Goal: Transaction & Acquisition: Purchase product/service

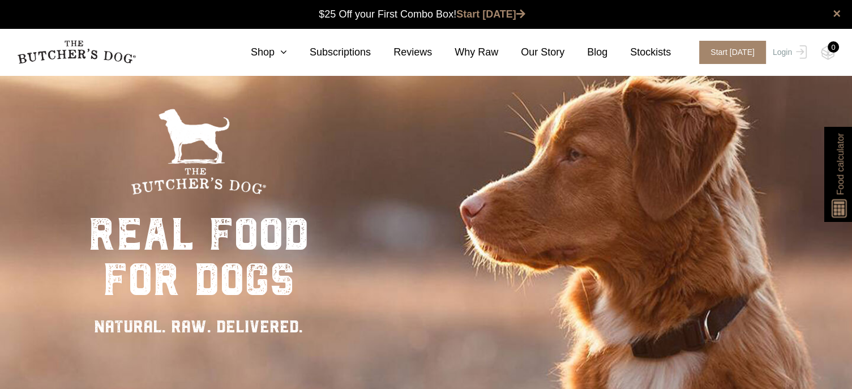
drag, startPoint x: 786, startPoint y: 48, endPoint x: 698, endPoint y: 106, distance: 105.4
click at [786, 48] on link "Login" at bounding box center [788, 52] width 37 height 23
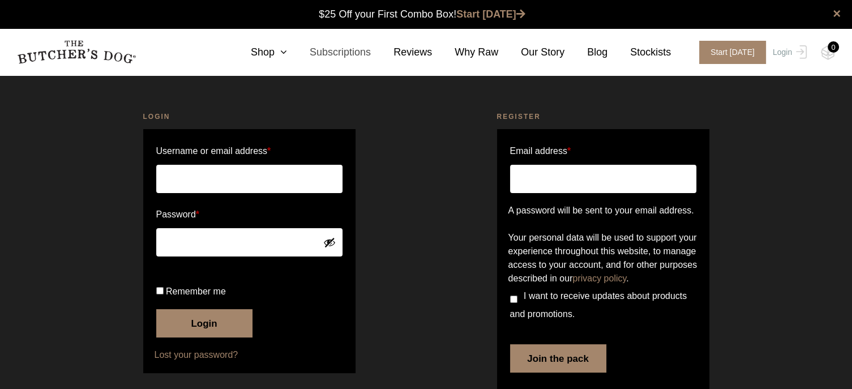
click at [301, 48] on link "Subscriptions" at bounding box center [329, 52] width 84 height 15
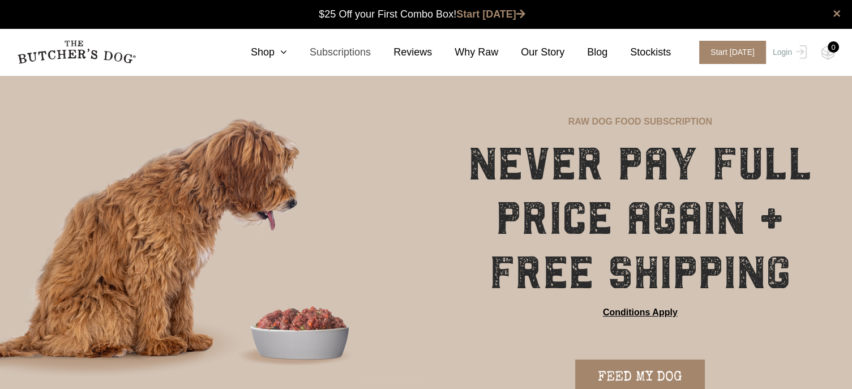
click at [301, 55] on link "Subscriptions" at bounding box center [329, 52] width 84 height 15
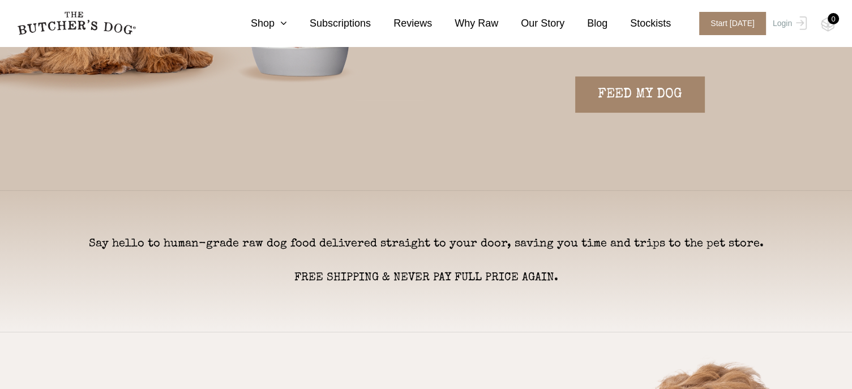
scroll to position [57, 0]
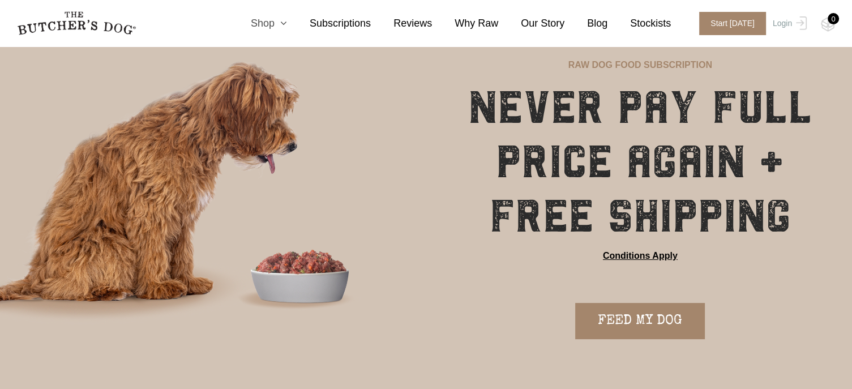
click at [287, 23] on icon at bounding box center [281, 23] width 12 height 10
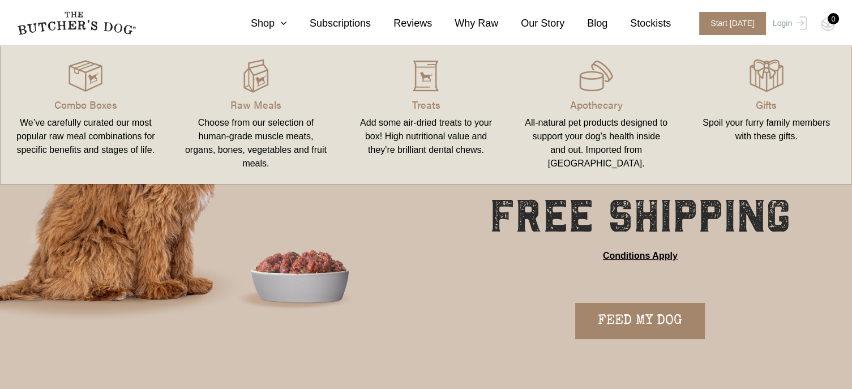
click at [88, 115] on link "Combo Boxes We’ve carefully curated our most popular raw meal combinations for …" at bounding box center [86, 115] width 170 height 116
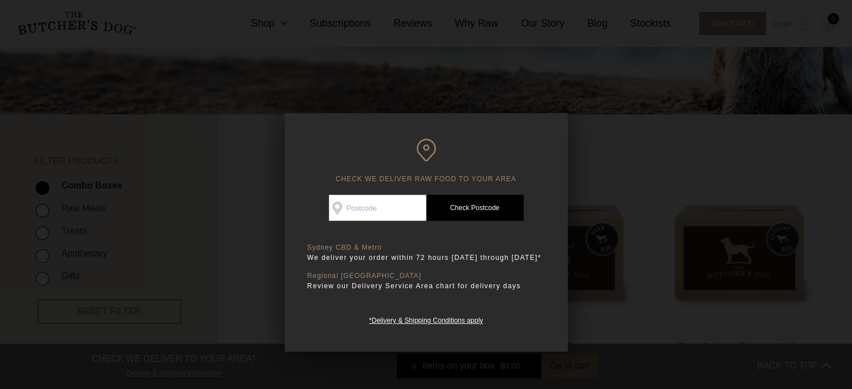
scroll to position [170, 0]
click at [400, 211] on input "Check Availability At" at bounding box center [377, 208] width 97 height 26
type input "2233"
click at [461, 203] on link "Check Postcode" at bounding box center [474, 208] width 97 height 26
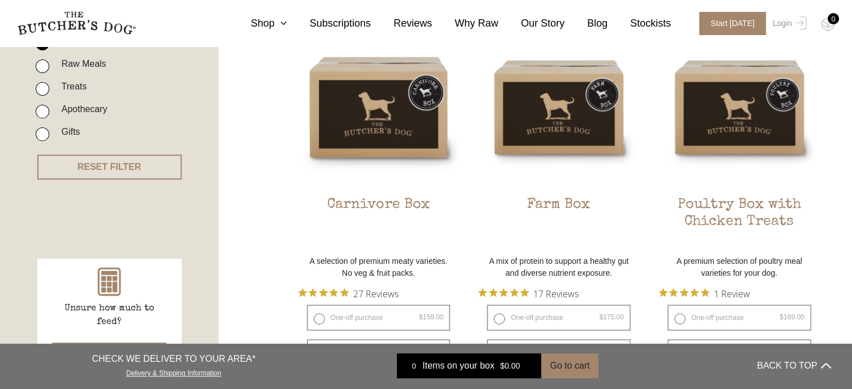
scroll to position [396, 0]
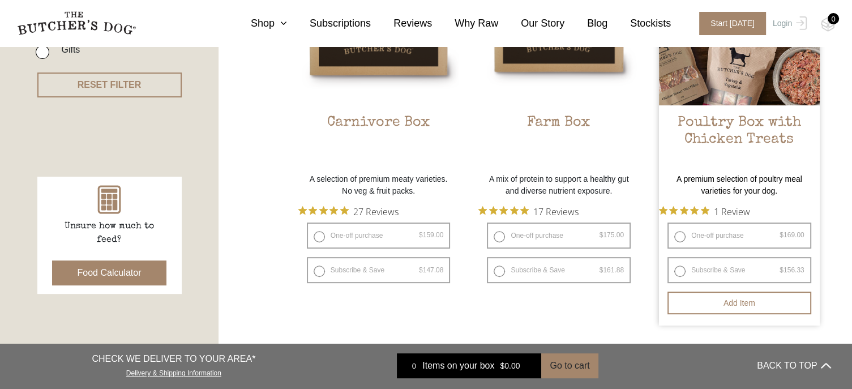
click at [736, 129] on h2 "Poultry Box with Chicken Treats" at bounding box center [739, 140] width 161 height 53
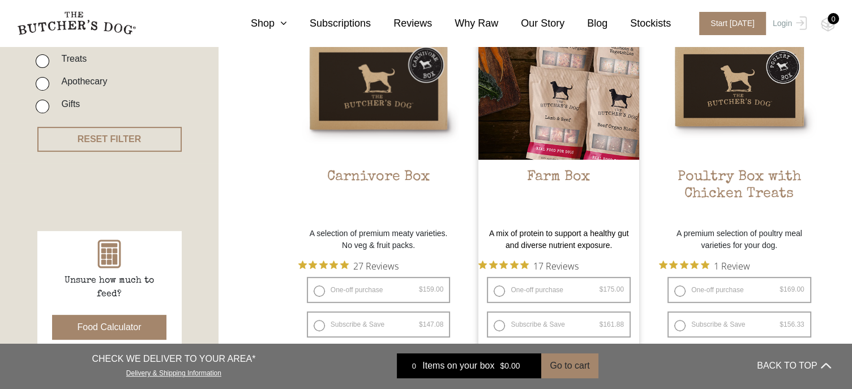
scroll to position [340, 0]
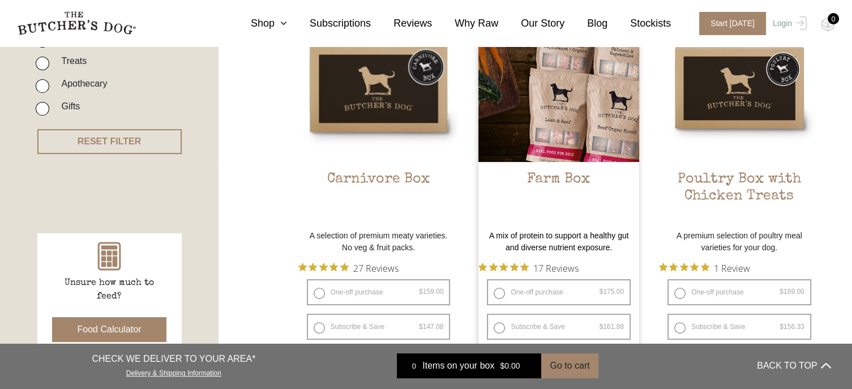
click at [575, 153] on img at bounding box center [558, 81] width 161 height 161
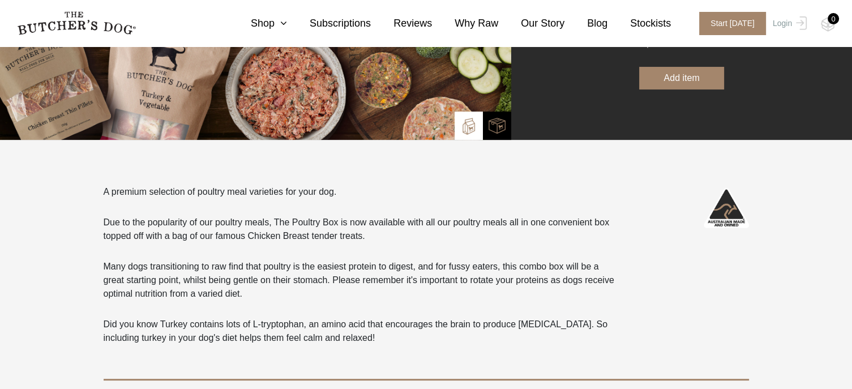
scroll to position [396, 0]
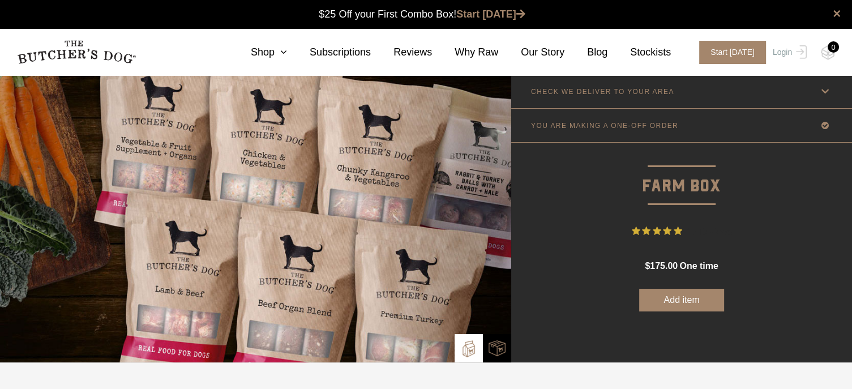
click at [679, 298] on button "Add item" at bounding box center [681, 300] width 85 height 23
click at [836, 43] on div "1" at bounding box center [833, 46] width 11 height 11
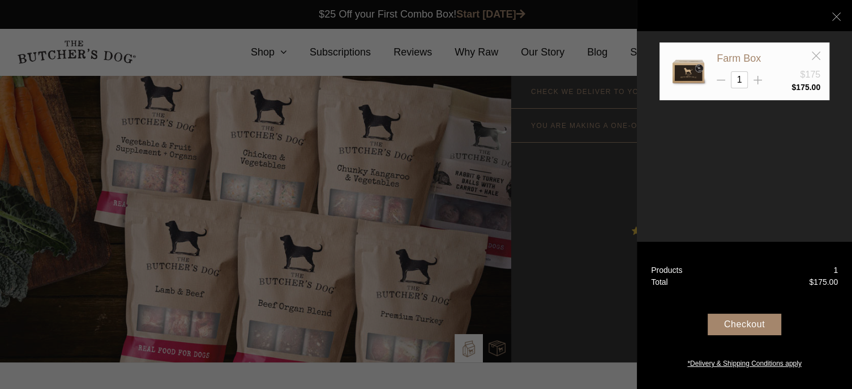
click at [749, 321] on div "Checkout" at bounding box center [745, 325] width 74 height 22
